Goal: Task Accomplishment & Management: Manage account settings

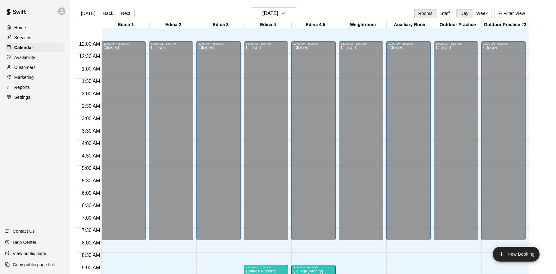
scroll to position [325, 0]
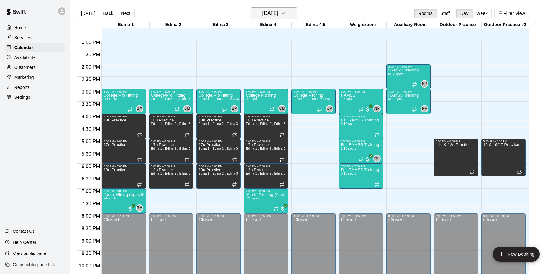
click at [263, 16] on h6 "Wednesday Aug 20" at bounding box center [271, 13] width 16 height 9
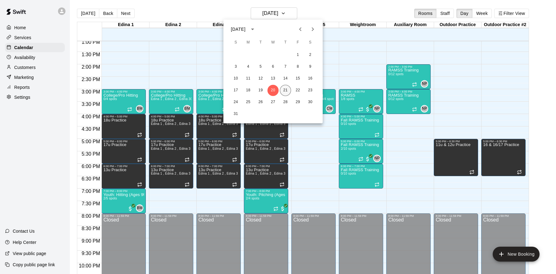
click at [285, 90] on button "21" at bounding box center [285, 90] width 11 height 11
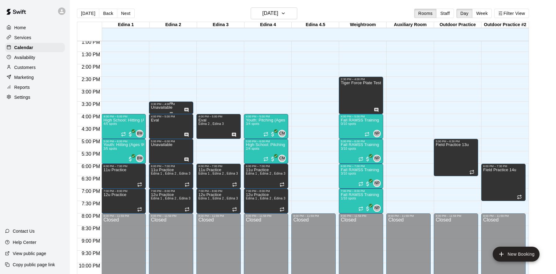
click at [177, 108] on div "Unavailable" at bounding box center [171, 243] width 41 height 274
click at [281, 91] on div at bounding box center [278, 137] width 556 height 274
click at [182, 107] on div "Unavailable" at bounding box center [171, 243] width 41 height 274
click at [250, 81] on div at bounding box center [278, 137] width 556 height 274
click at [278, 10] on h6 "[DATE]" at bounding box center [271, 13] width 16 height 9
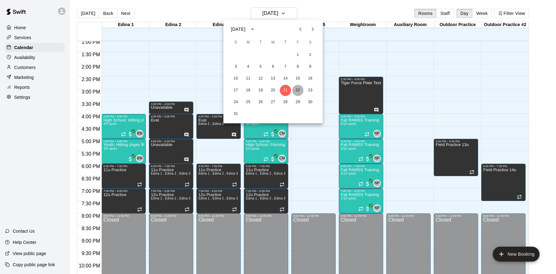
click at [298, 93] on button "22" at bounding box center [297, 90] width 11 height 11
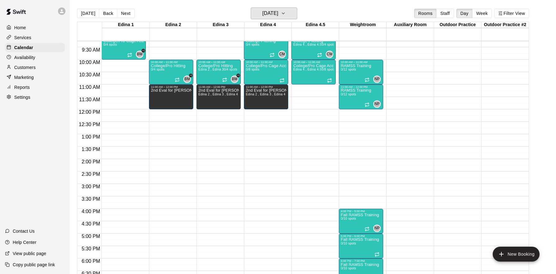
scroll to position [234, 0]
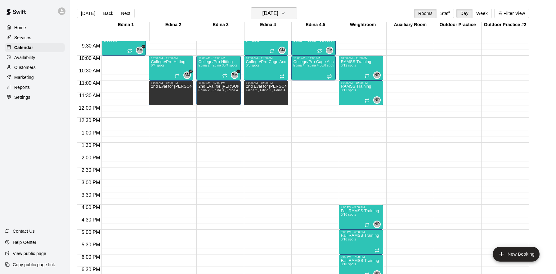
click at [277, 12] on h6 "Friday Aug 22" at bounding box center [271, 13] width 16 height 9
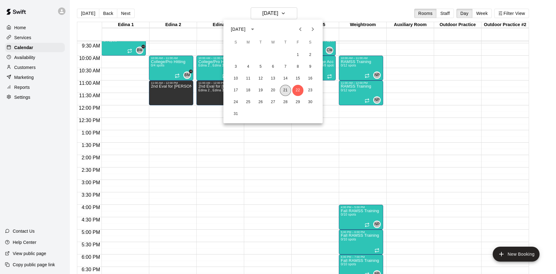
drag, startPoint x: 288, startPoint y: 88, endPoint x: 351, endPoint y: 153, distance: 90.0
click at [288, 88] on button "21" at bounding box center [285, 90] width 11 height 11
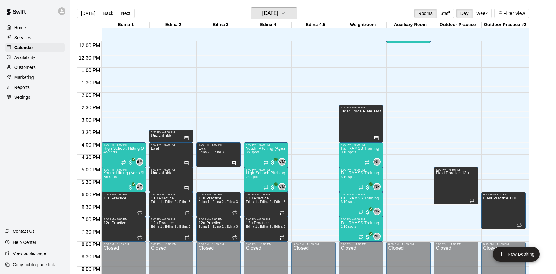
scroll to position [298, 0]
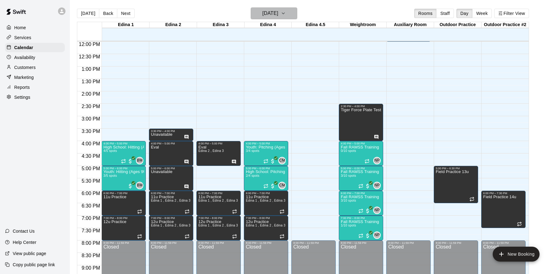
click at [278, 16] on h6 "[DATE]" at bounding box center [271, 13] width 16 height 9
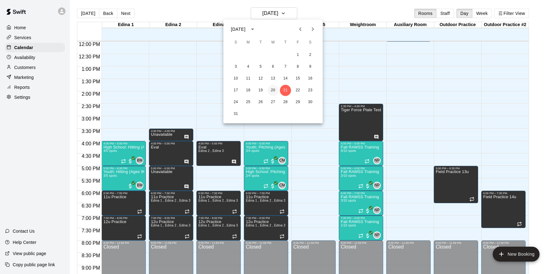
click at [276, 89] on button "20" at bounding box center [273, 90] width 11 height 11
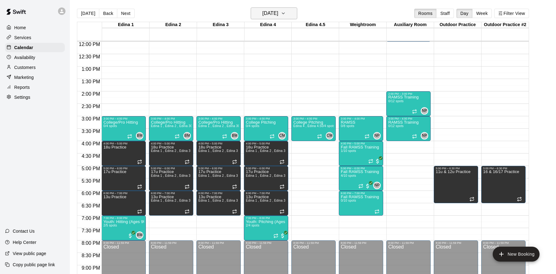
click at [278, 12] on h6 "Wednesday Aug 20" at bounding box center [271, 13] width 16 height 9
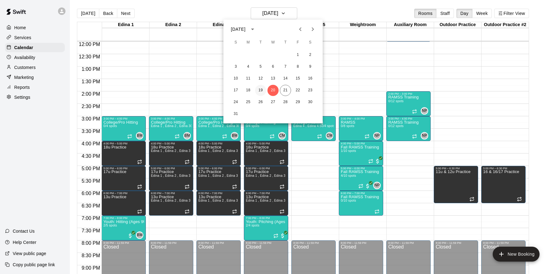
click at [260, 89] on button "19" at bounding box center [260, 90] width 11 height 11
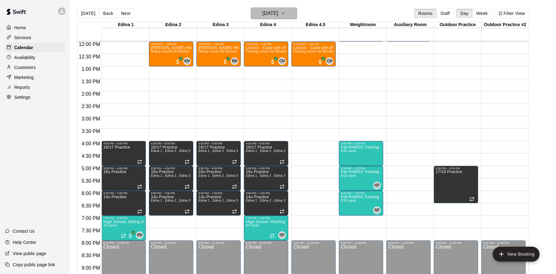
click at [270, 13] on h6 "Tuesday Aug 19" at bounding box center [271, 13] width 16 height 9
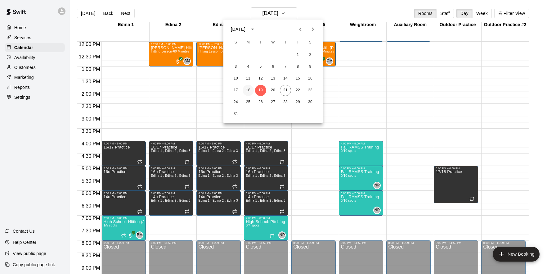
click at [249, 88] on button "18" at bounding box center [248, 90] width 11 height 11
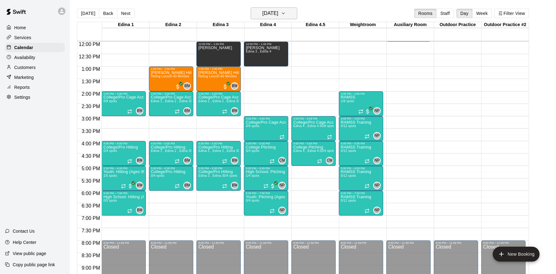
click at [287, 12] on button "Monday Aug 18" at bounding box center [274, 13] width 47 height 12
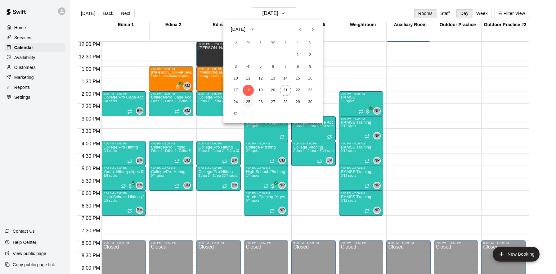
click at [248, 104] on button "25" at bounding box center [248, 102] width 11 height 11
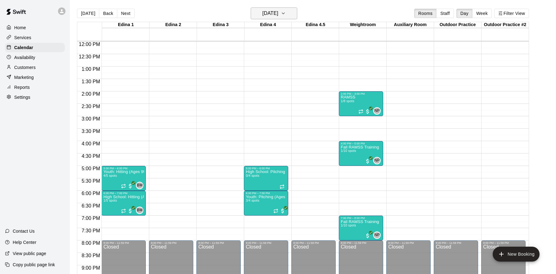
click at [278, 15] on h6 "Monday Aug 25" at bounding box center [271, 13] width 16 height 9
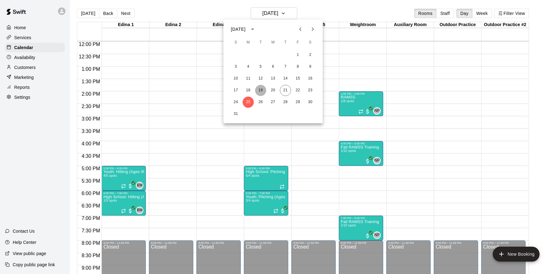
click at [261, 90] on button "19" at bounding box center [260, 90] width 11 height 11
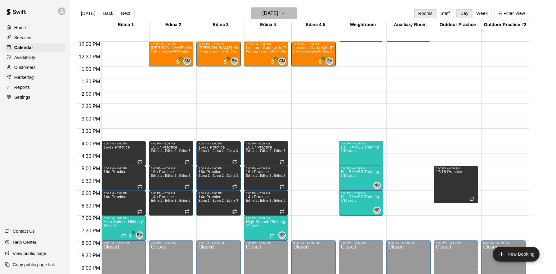
click at [278, 16] on h6 "Tuesday Aug 19" at bounding box center [271, 13] width 16 height 9
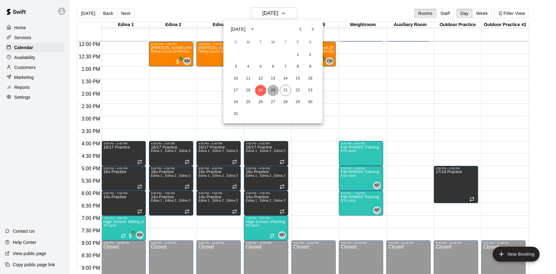
click at [274, 90] on button "20" at bounding box center [273, 90] width 11 height 11
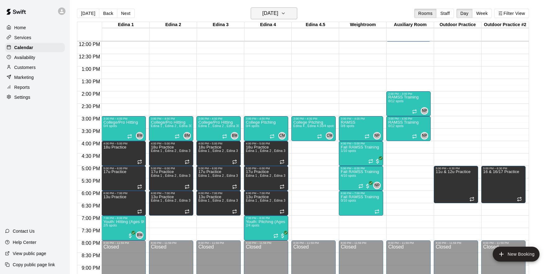
click at [278, 13] on h6 "Wednesday Aug 20" at bounding box center [271, 13] width 16 height 9
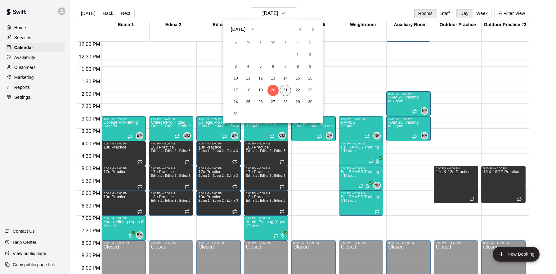
click at [286, 88] on button "21" at bounding box center [285, 90] width 11 height 11
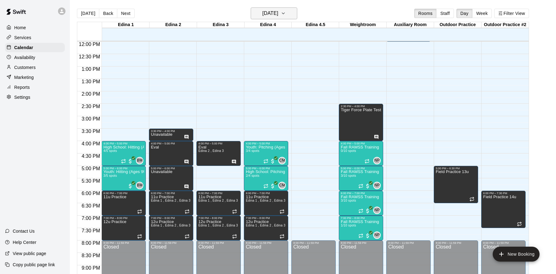
click at [278, 16] on h6 "[DATE]" at bounding box center [271, 13] width 16 height 9
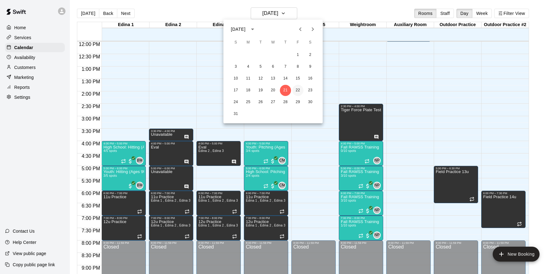
click at [299, 88] on button "22" at bounding box center [297, 90] width 11 height 11
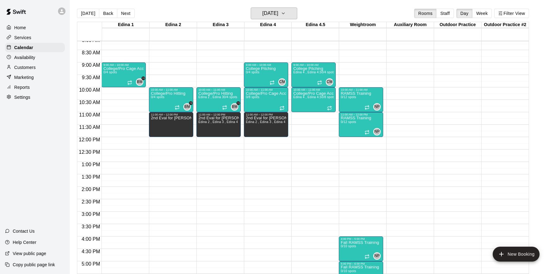
scroll to position [202, 0]
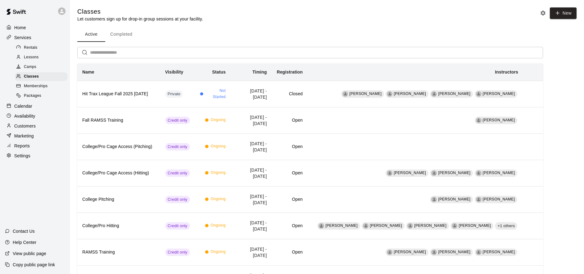
click at [38, 126] on div "Customers" at bounding box center [35, 125] width 60 height 9
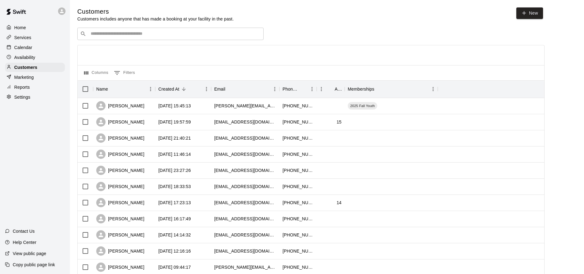
click at [171, 31] on input "Search customers by name or email" at bounding box center [175, 34] width 172 height 6
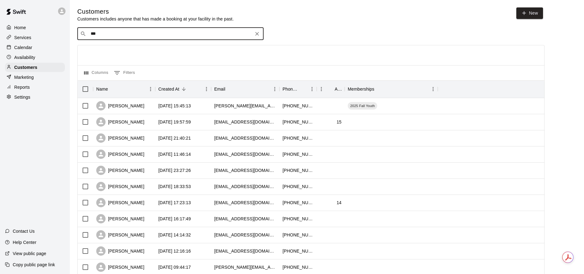
type input "****"
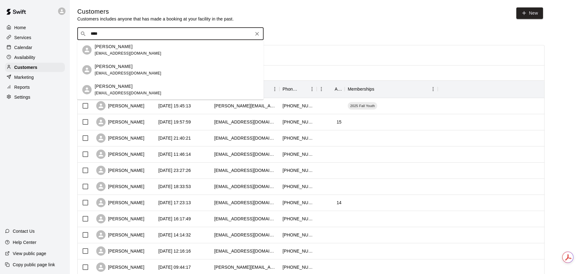
click at [175, 52] on div "[PERSON_NAME] [EMAIL_ADDRESS][DOMAIN_NAME]" at bounding box center [177, 49] width 164 height 13
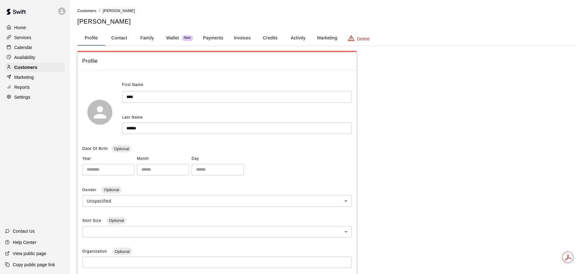
click at [123, 37] on button "Contact" at bounding box center [119, 38] width 28 height 15
select select "**"
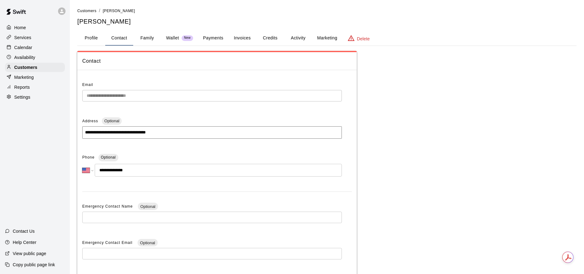
click at [151, 39] on button "Family" at bounding box center [147, 38] width 28 height 15
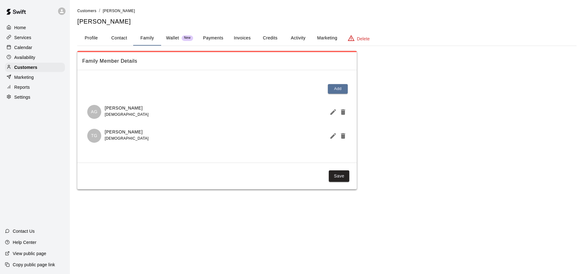
click at [41, 49] on div "Calendar" at bounding box center [35, 47] width 60 height 9
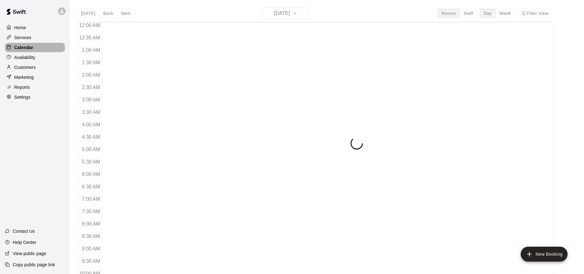
drag, startPoint x: 41, startPoint y: 49, endPoint x: 43, endPoint y: 57, distance: 8.2
click at [41, 49] on div "Calendar" at bounding box center [35, 47] width 60 height 9
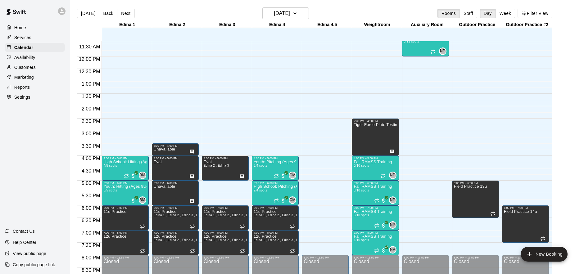
scroll to position [283, 0]
